Goal: Find specific page/section: Find specific page/section

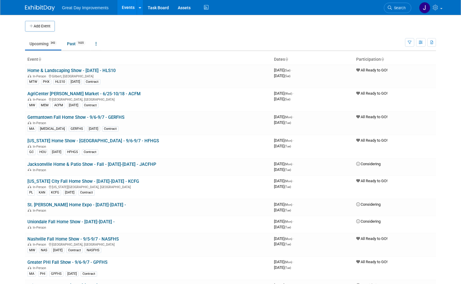
click at [401, 8] on span "Search" at bounding box center [399, 8] width 14 height 4
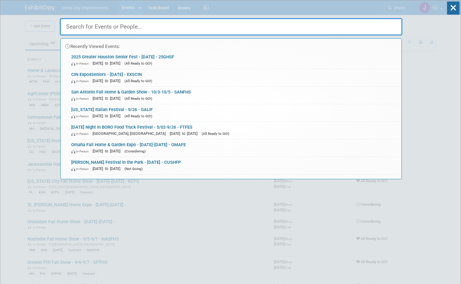
paste input "BERKS"
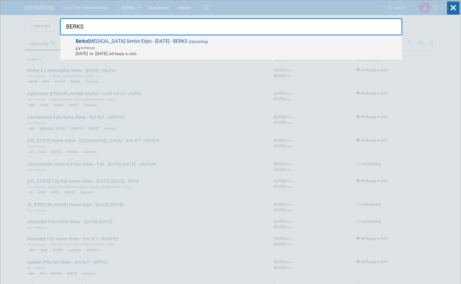
type input "BERKS"
click at [136, 50] on span "In-Person" at bounding box center [237, 48] width 323 height 6
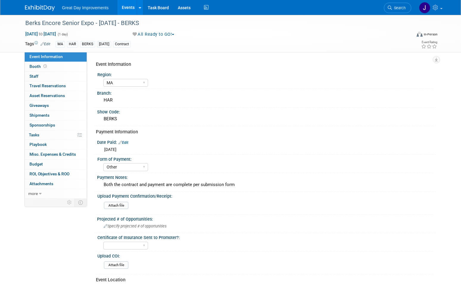
select select "MA"
select select "Other"
click at [162, 23] on div "Berks [MEDICAL_DATA] Senior Expo - [DATE] - BERKS" at bounding box center [212, 23] width 379 height 11
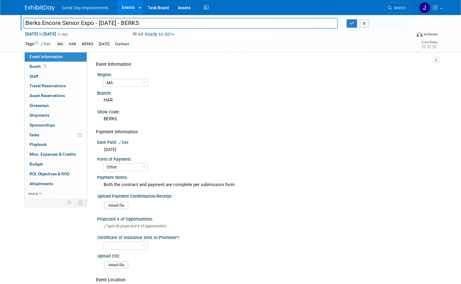
drag, startPoint x: 163, startPoint y: 23, endPoint x: 6, endPoint y: 25, distance: 157.1
click at [6, 25] on div "Berks Encore Senior Expo - 9/30/25 - BERKS Berks Encore Senior Expo - 9/30/25 -…" at bounding box center [230, 33] width 461 height 37
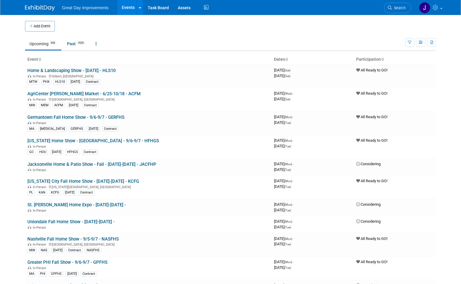
click at [398, 8] on span "Search" at bounding box center [399, 8] width 14 height 4
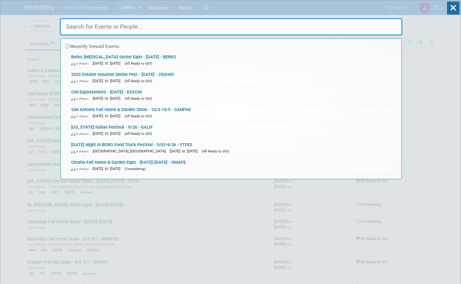
paste input "BERKS"
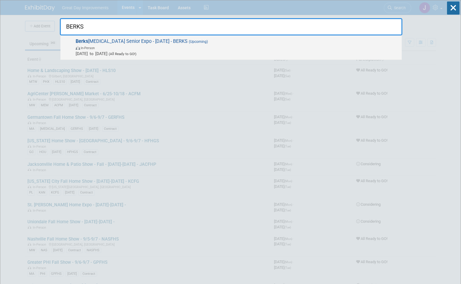
type input "BERKS"
click at [175, 52] on span "Sep 30, 2025 to Sep 30, 2025 (All Ready to GO!)" at bounding box center [237, 54] width 323 height 6
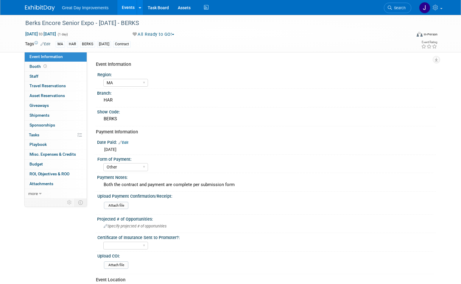
select select "MA"
select select "Other"
